Goal: Navigation & Orientation: Find specific page/section

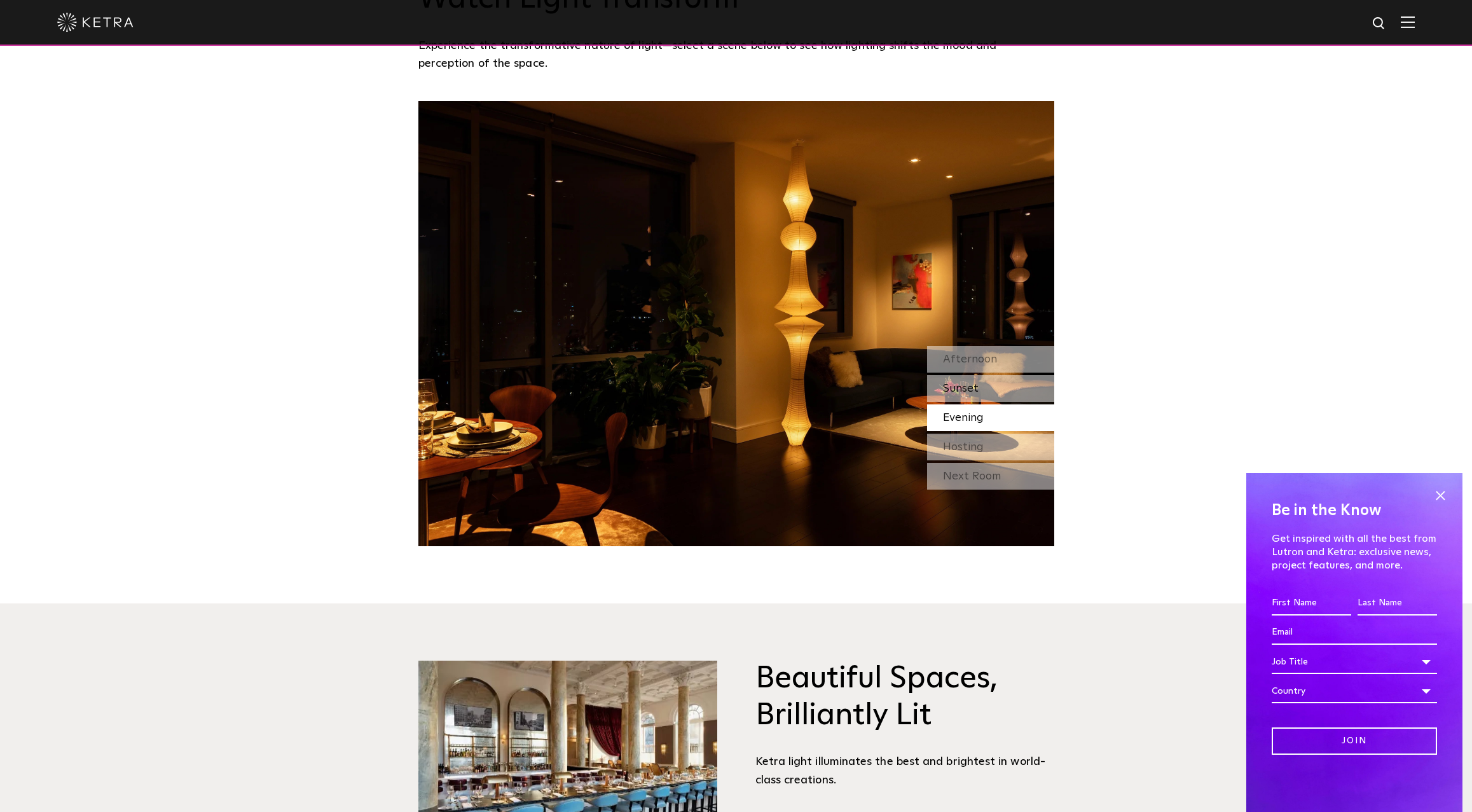
scroll to position [1335, 0]
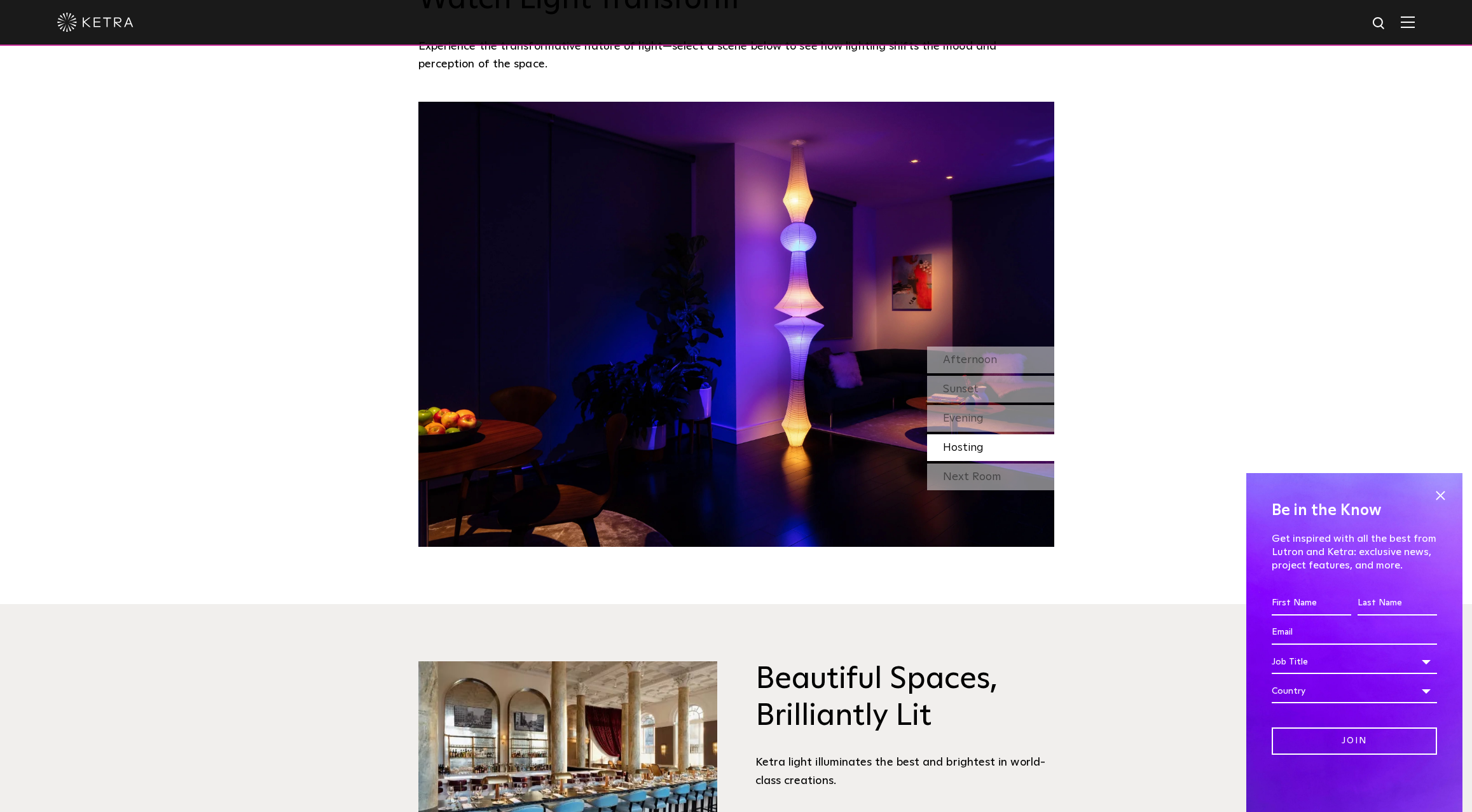
click at [985, 449] on div "Hosting" at bounding box center [991, 447] width 127 height 27
click at [993, 472] on div "Next Room" at bounding box center [991, 476] width 127 height 27
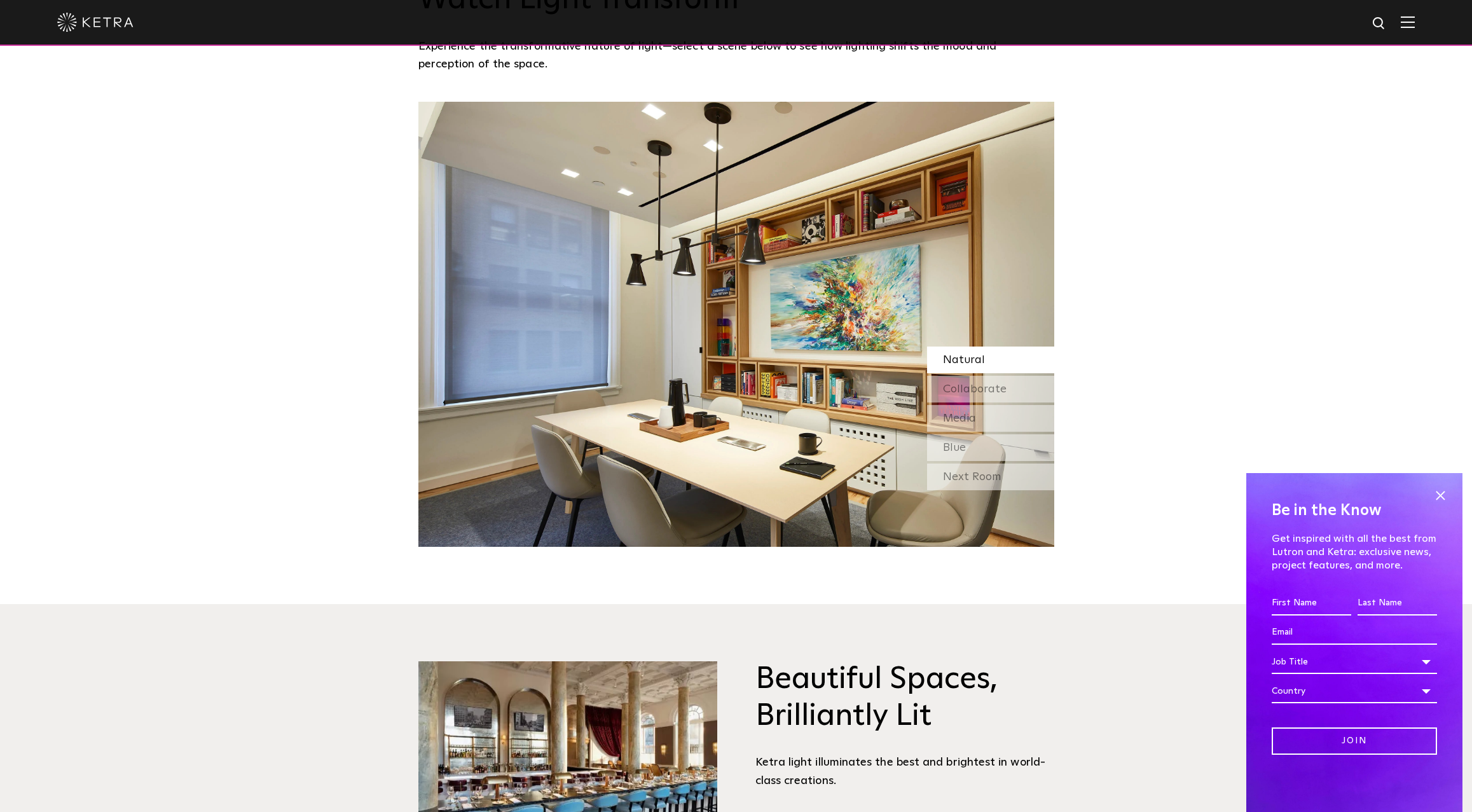
click at [991, 357] on div "Natural" at bounding box center [991, 359] width 127 height 27
click at [957, 386] on span "Collaborate" at bounding box center [975, 389] width 64 height 11
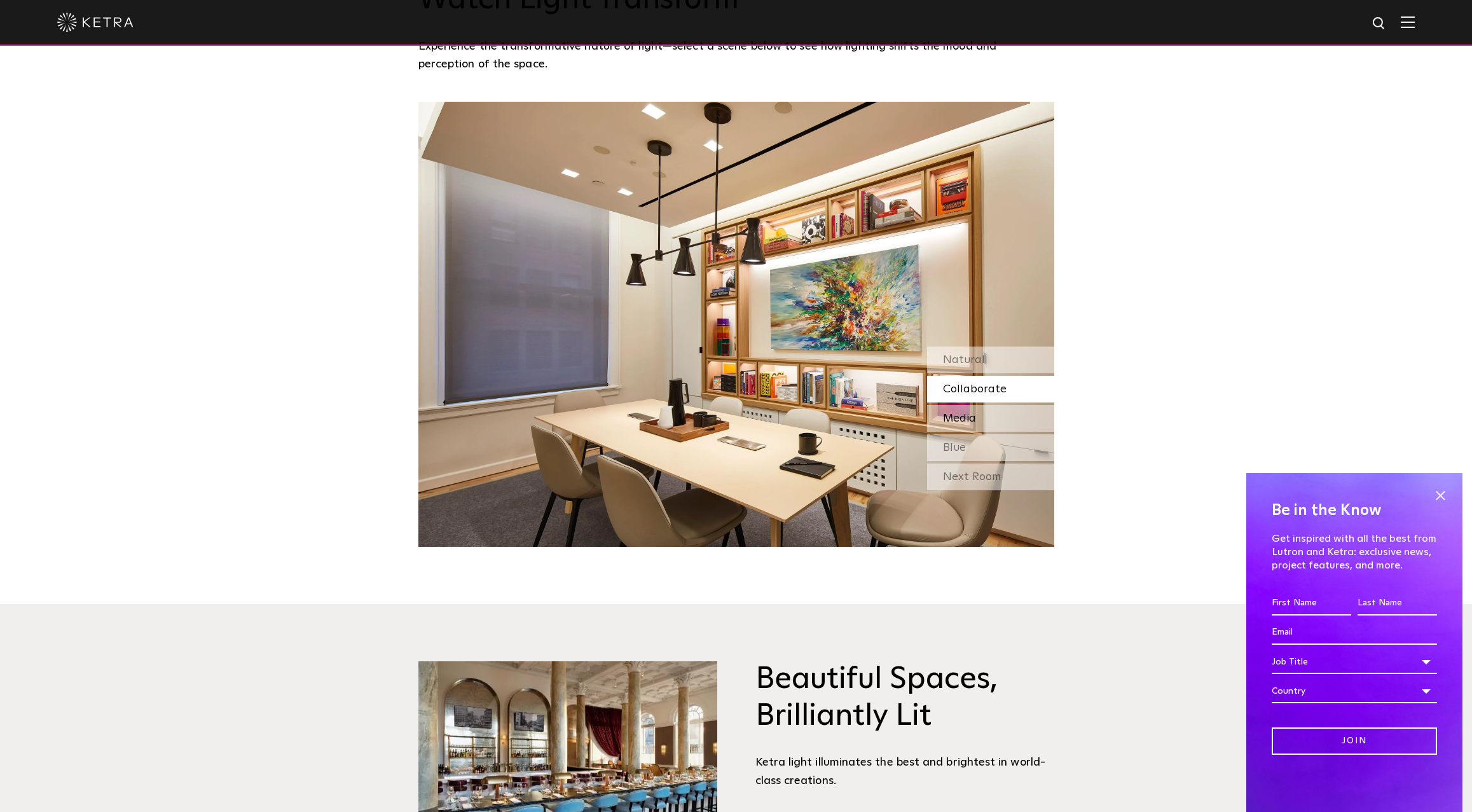
click at [969, 408] on div "Media" at bounding box center [991, 418] width 127 height 27
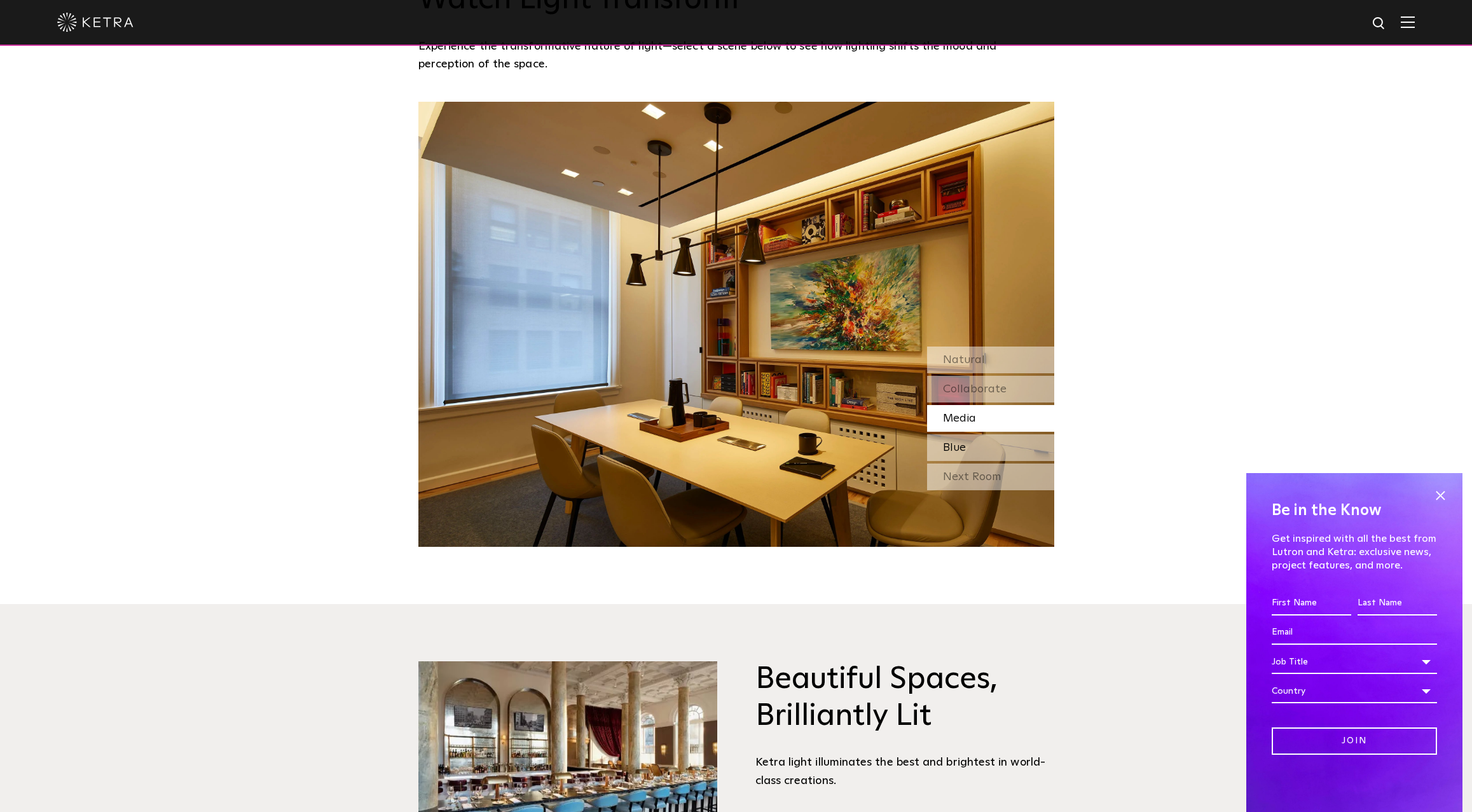
click at [975, 445] on div "Blue" at bounding box center [991, 447] width 127 height 27
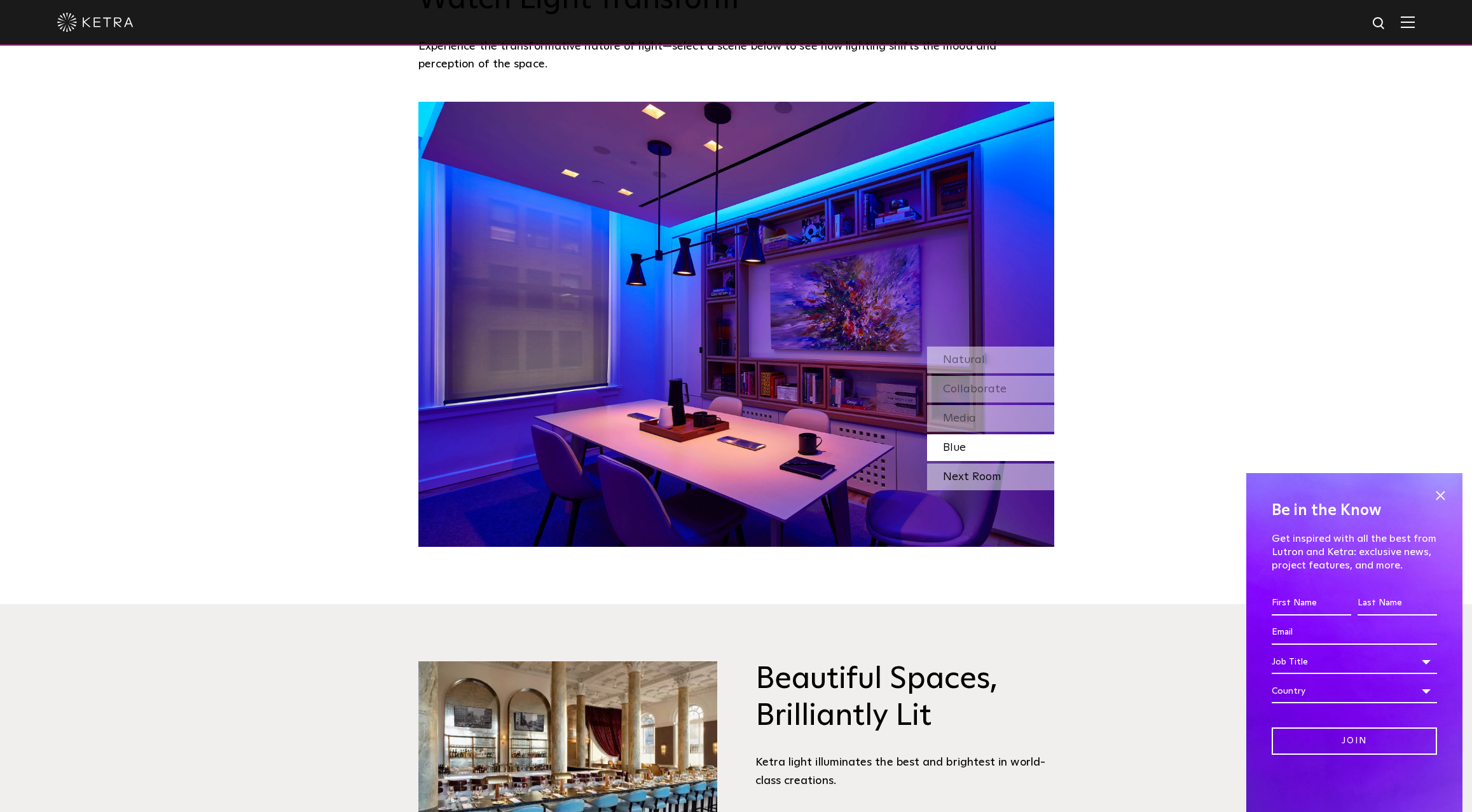
click at [976, 465] on div "Next Room" at bounding box center [991, 476] width 127 height 27
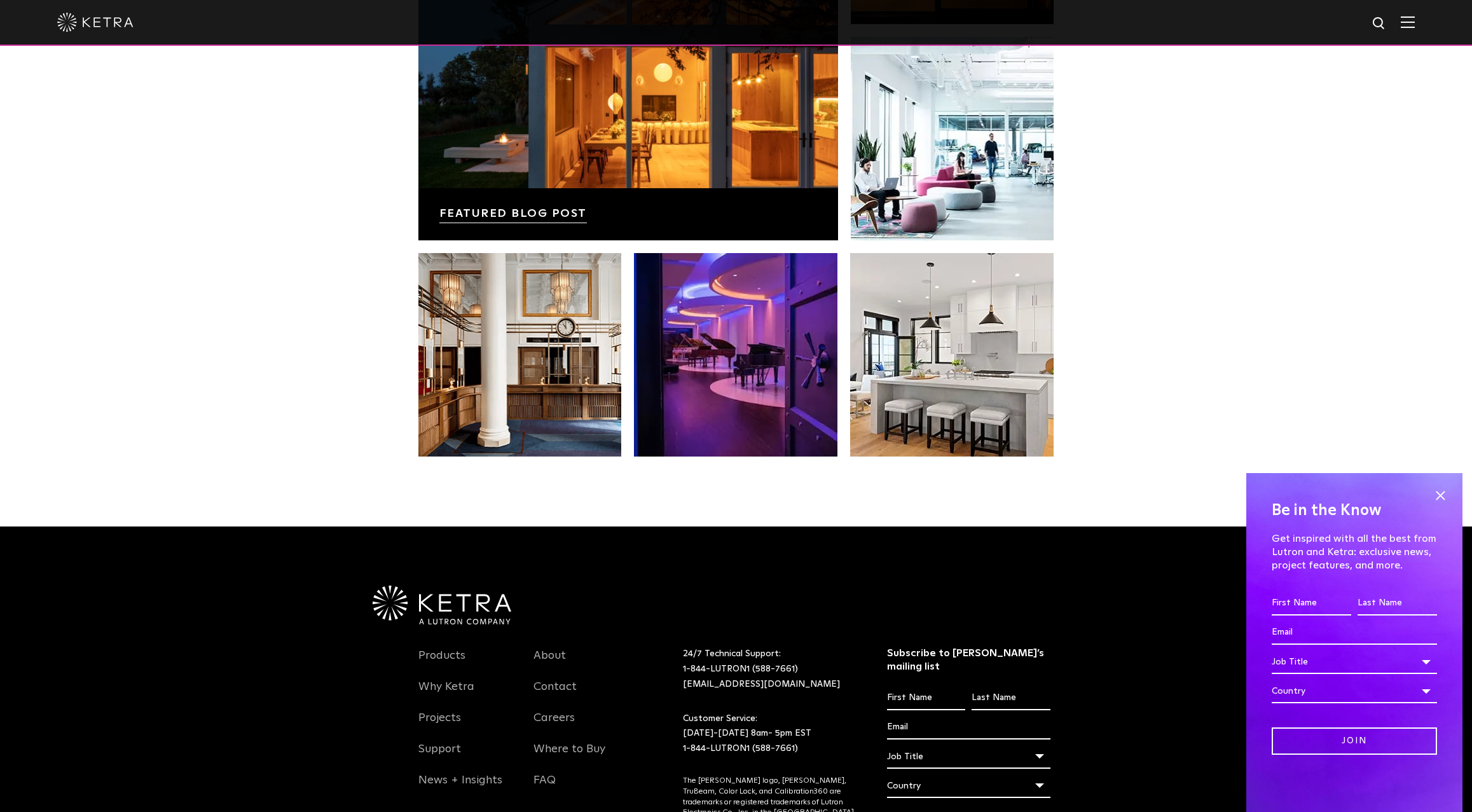
scroll to position [2674, 0]
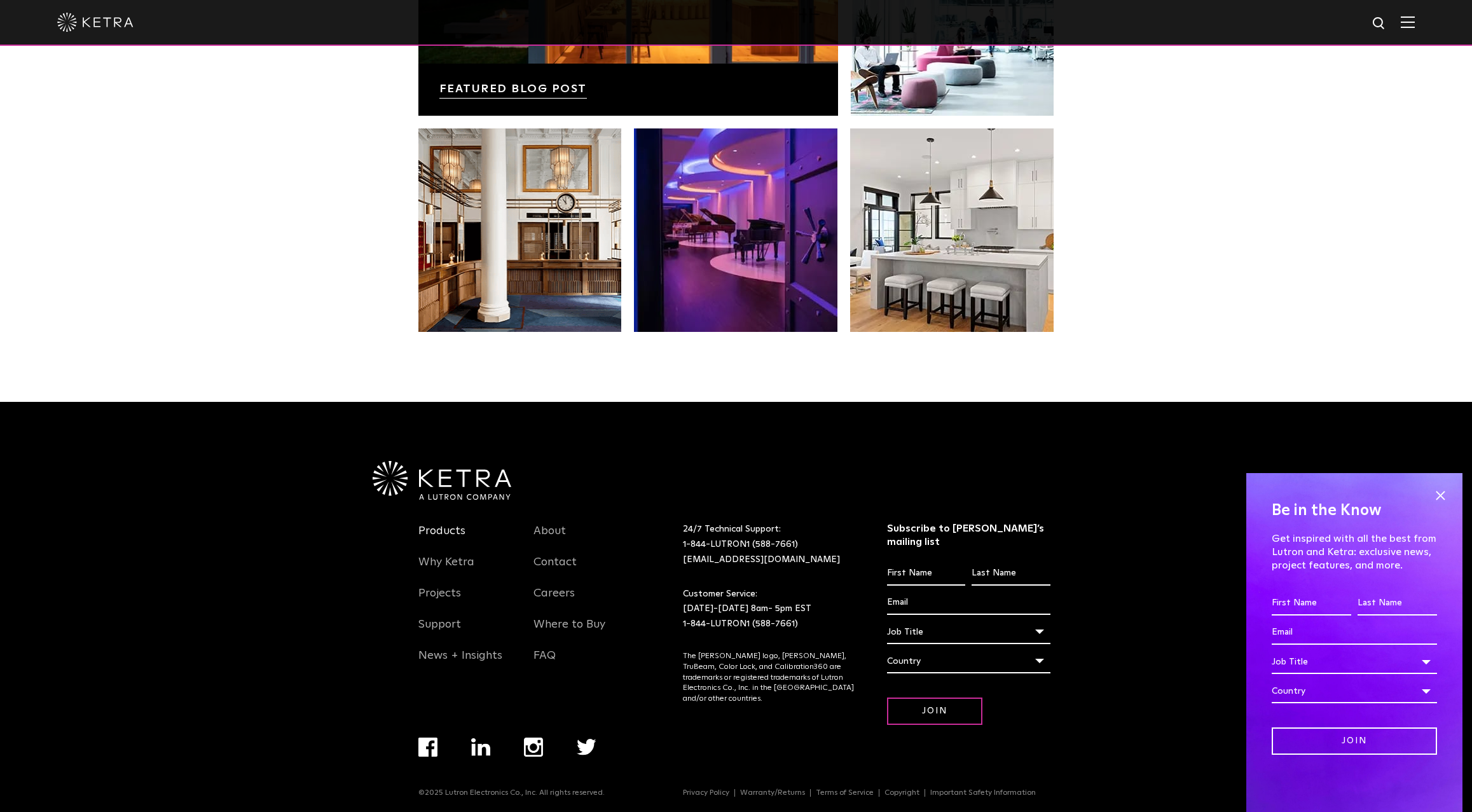
click at [443, 543] on link "Products" at bounding box center [442, 538] width 47 height 29
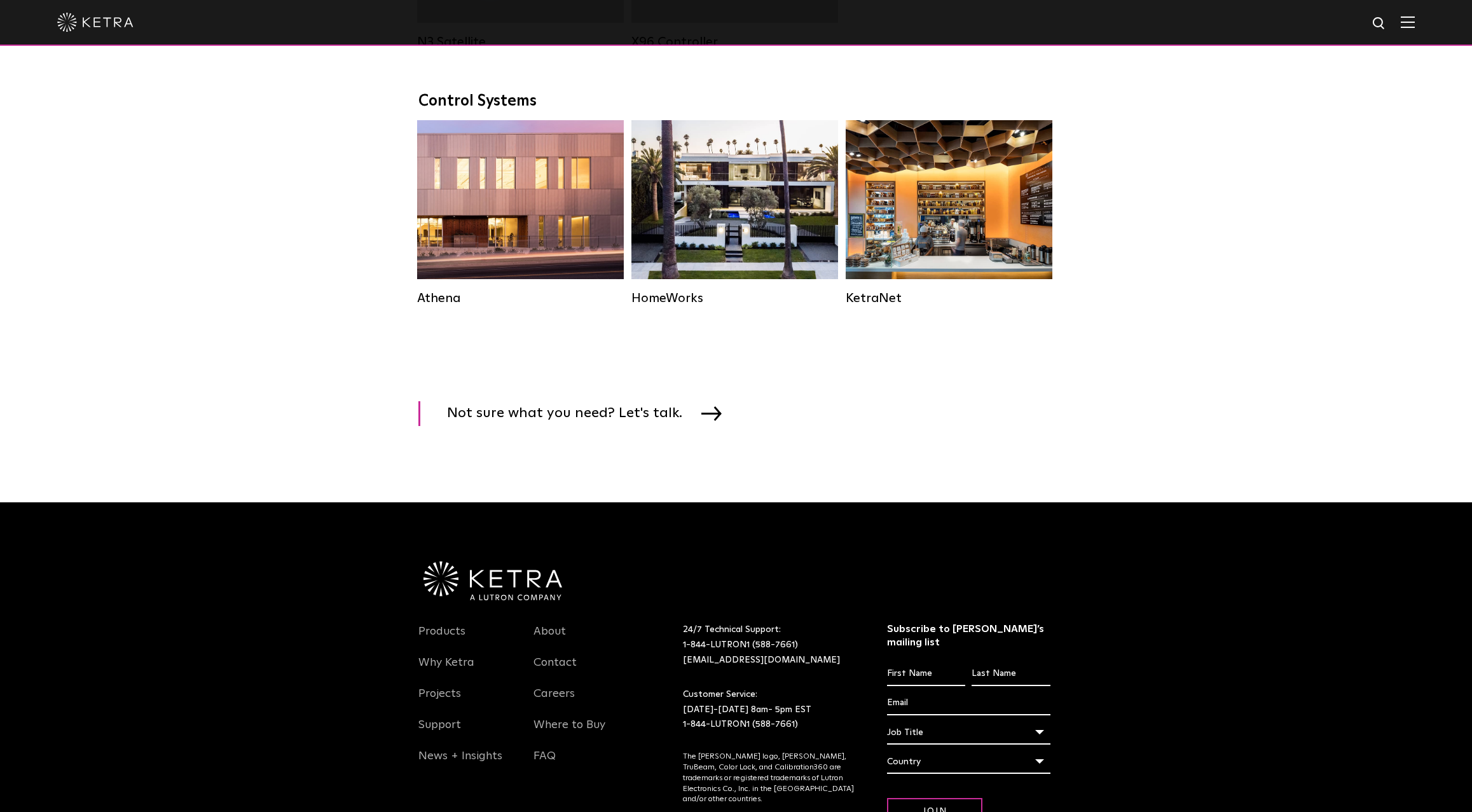
scroll to position [1970, 0]
